Goal: Task Accomplishment & Management: Use online tool/utility

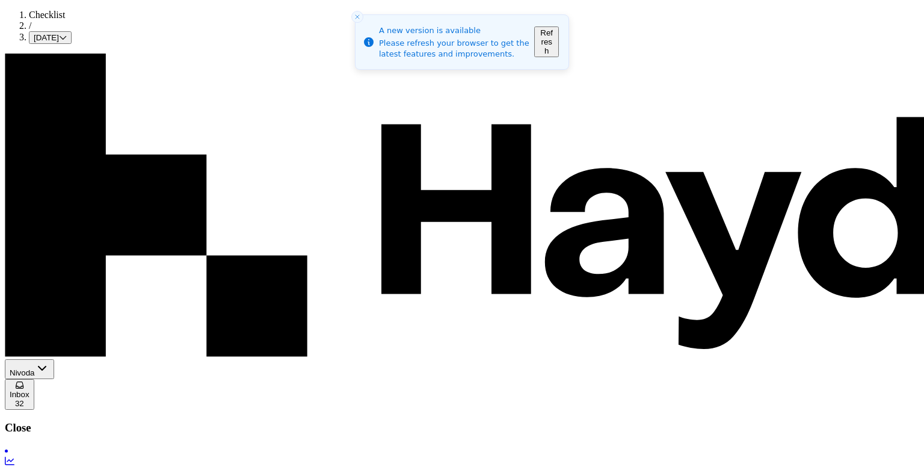
scroll to position [556, 0]
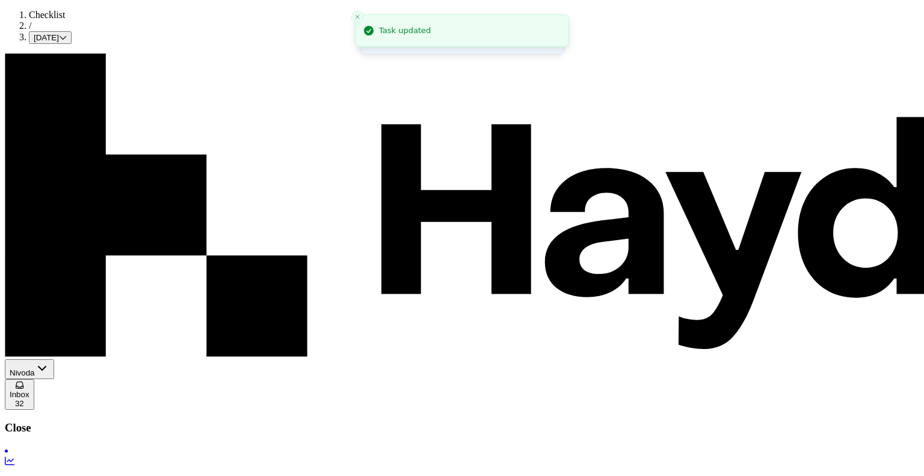
scroll to position [663, 0]
type input "**********"
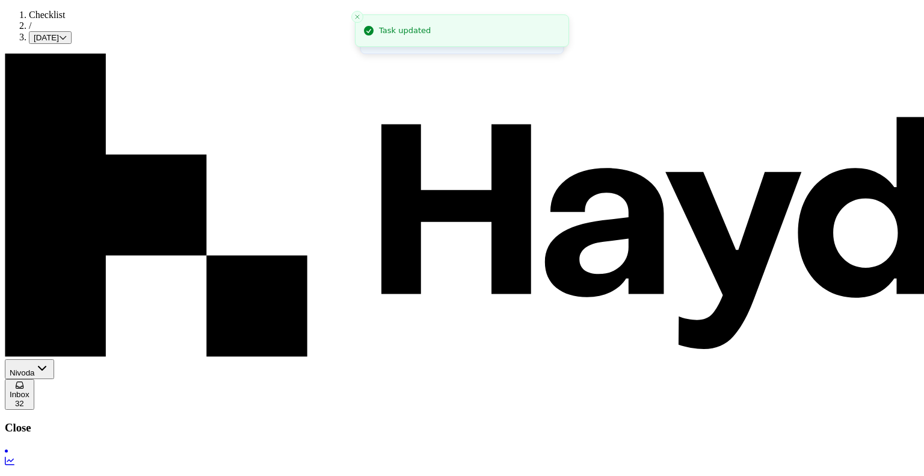
type textarea "**********"
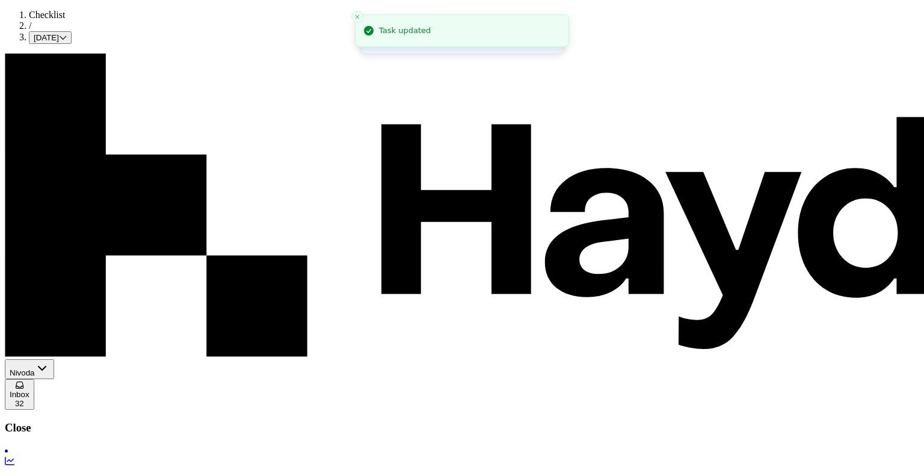
scroll to position [554, 0]
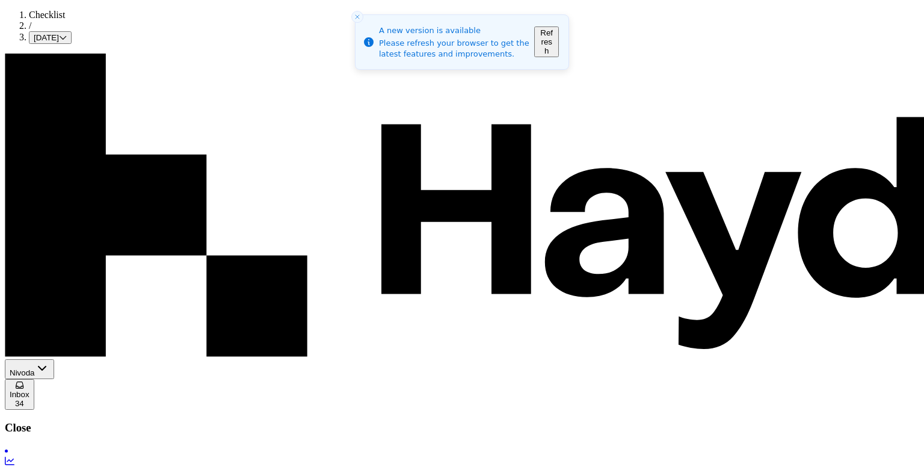
scroll to position [301, 0]
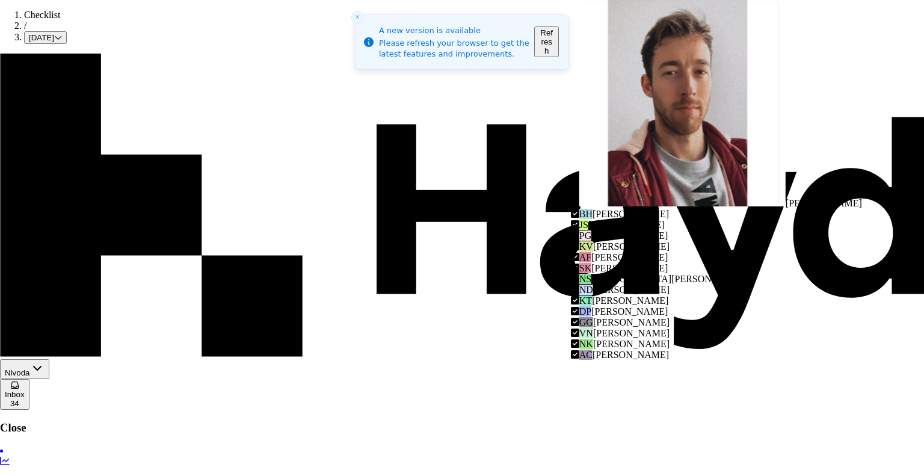
scroll to position [11, 0]
click at [646, 339] on span "[PERSON_NAME]" at bounding box center [631, 344] width 76 height 10
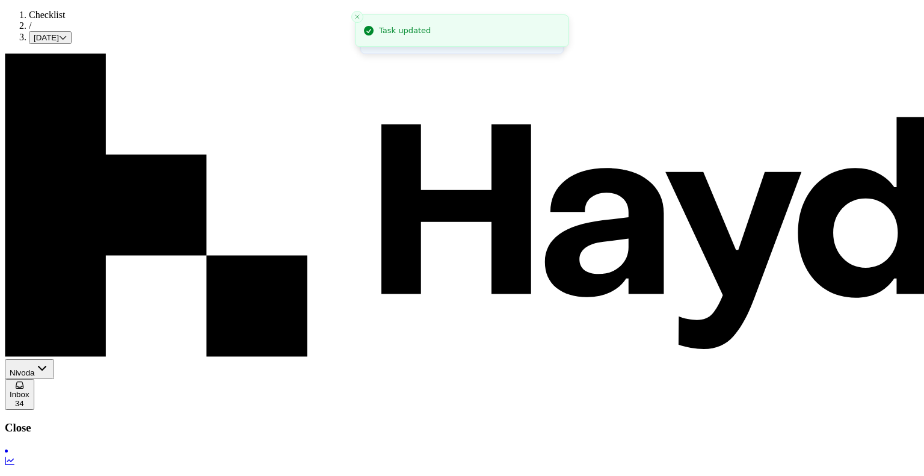
scroll to position [0, 0]
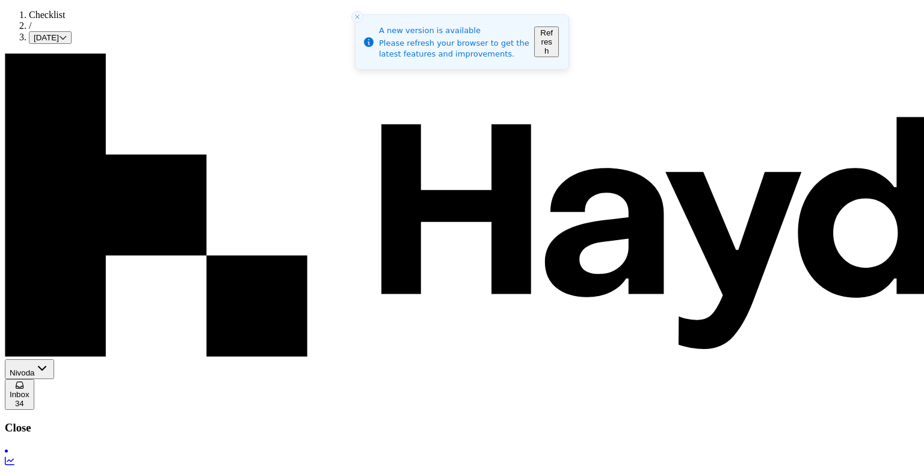
click at [39, 475] on p "Overview" at bounding box center [462, 482] width 915 height 11
click at [356, 19] on icon "Close toast" at bounding box center [357, 16] width 7 height 7
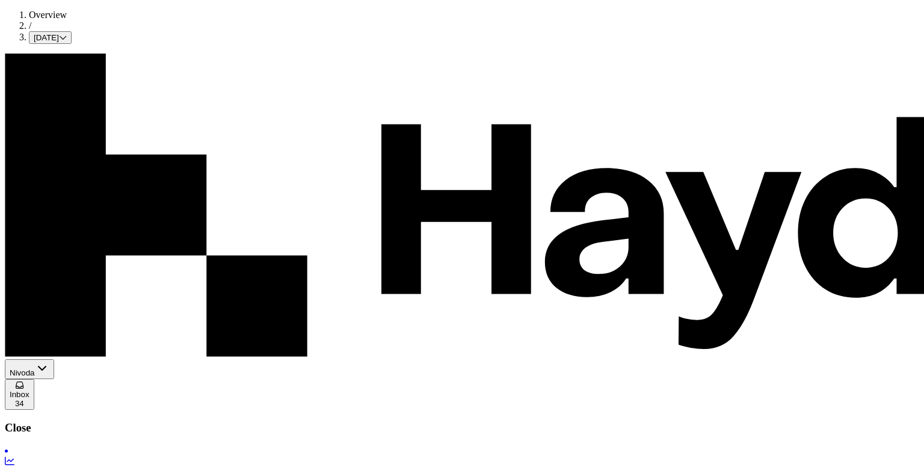
click at [55, 475] on p "Overview" at bounding box center [462, 482] width 915 height 11
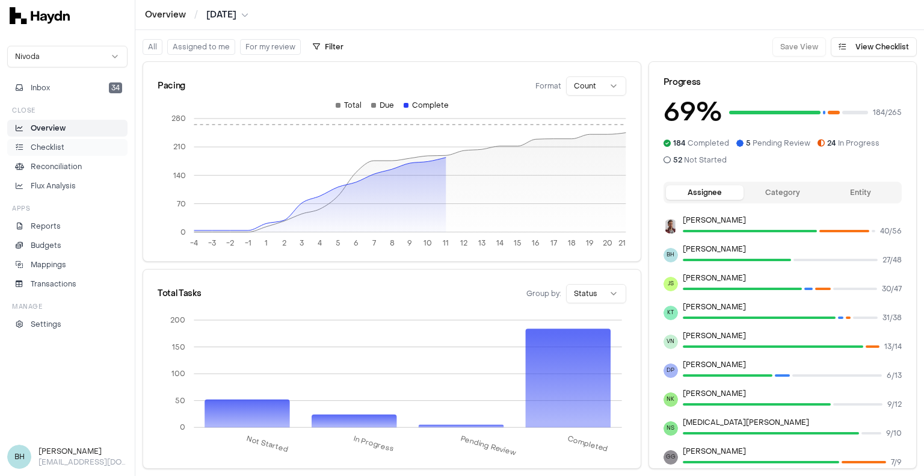
click at [55, 143] on p "Checklist" at bounding box center [48, 147] width 34 height 11
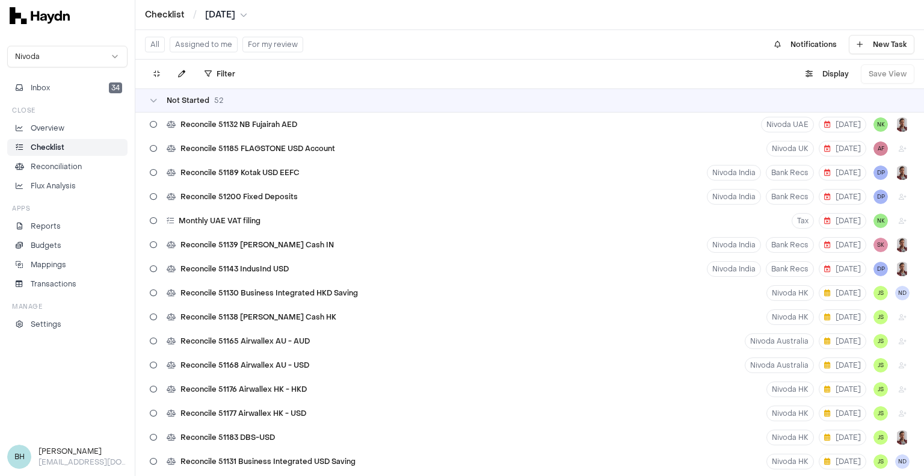
click at [274, 46] on button "For my review" at bounding box center [273, 45] width 61 height 16
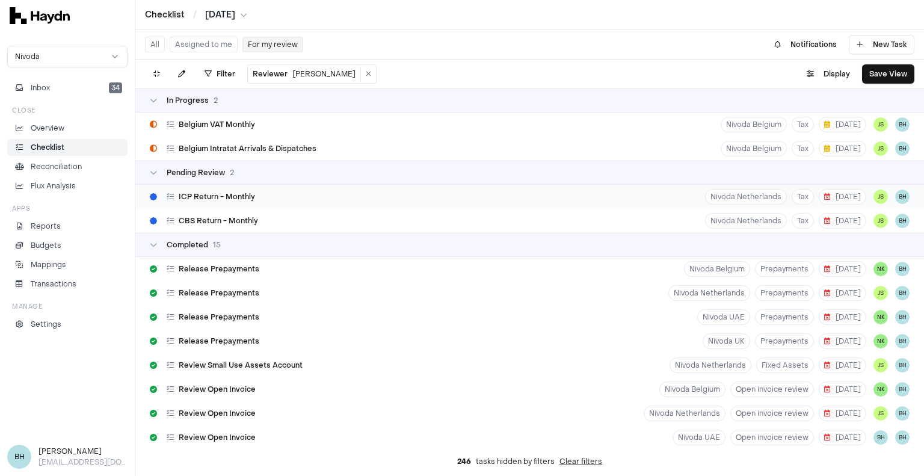
click at [276, 193] on div "ICP Return - Monthly Nivoda Netherlands Tax 14 Aug JS BH" at bounding box center [529, 197] width 789 height 24
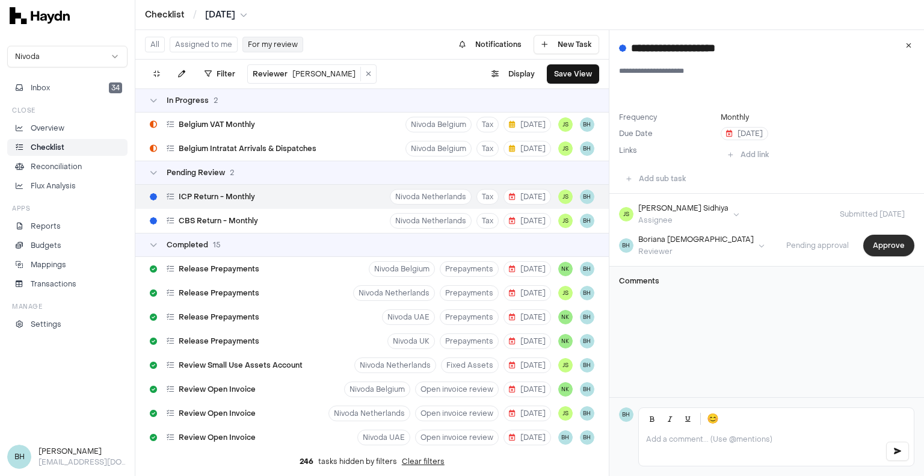
click at [864, 247] on button "Approve" at bounding box center [889, 246] width 51 height 22
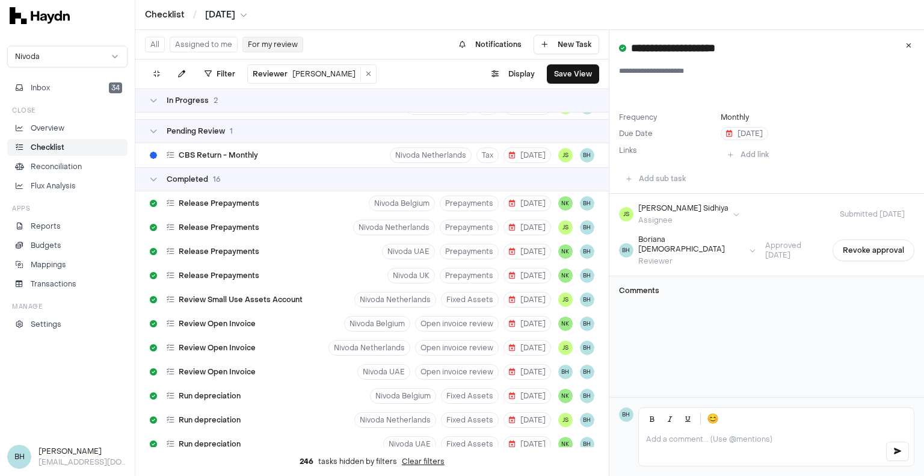
scroll to position [14, 0]
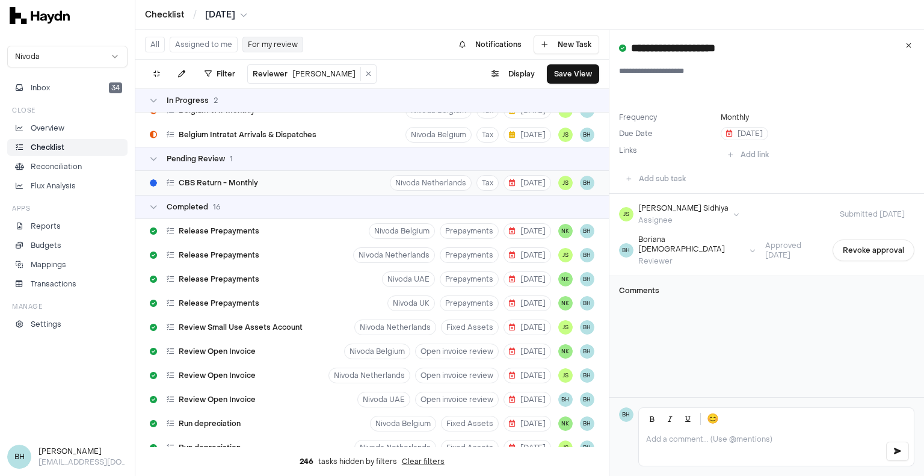
click at [268, 187] on div "CBS Return - Monthly Nivoda Netherlands Tax 14 Aug JS BH" at bounding box center [372, 183] width 474 height 24
click at [881, 246] on button "Approve" at bounding box center [889, 246] width 51 height 22
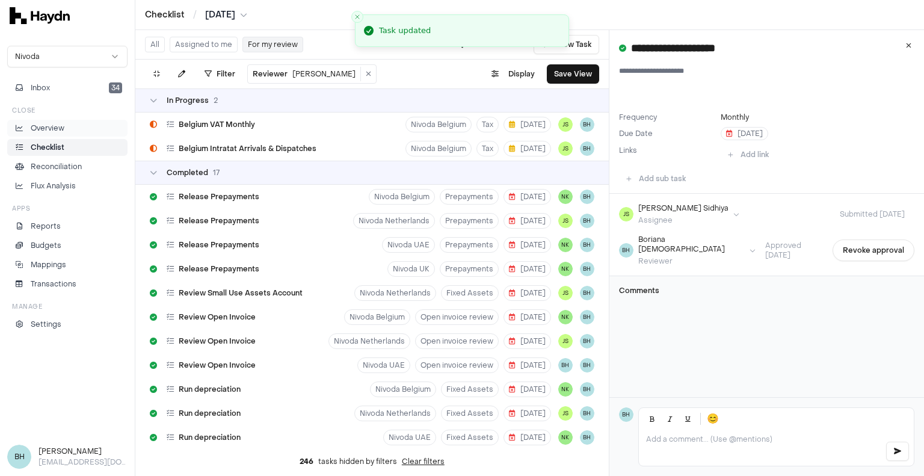
click at [46, 125] on p "Overview" at bounding box center [48, 128] width 34 height 11
